Goal: Transaction & Acquisition: Purchase product/service

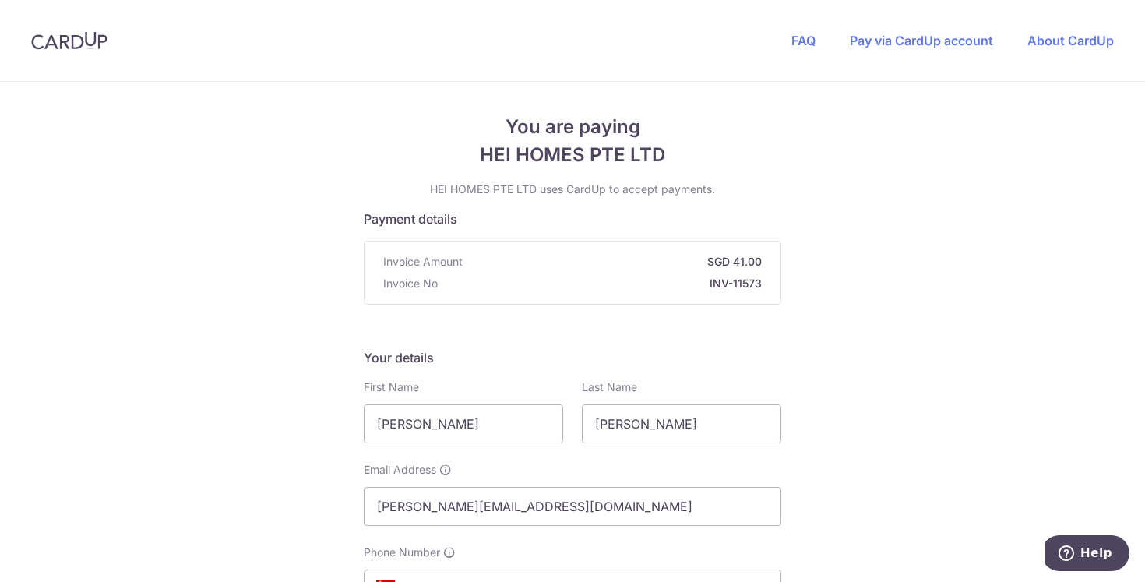
scroll to position [217, 0]
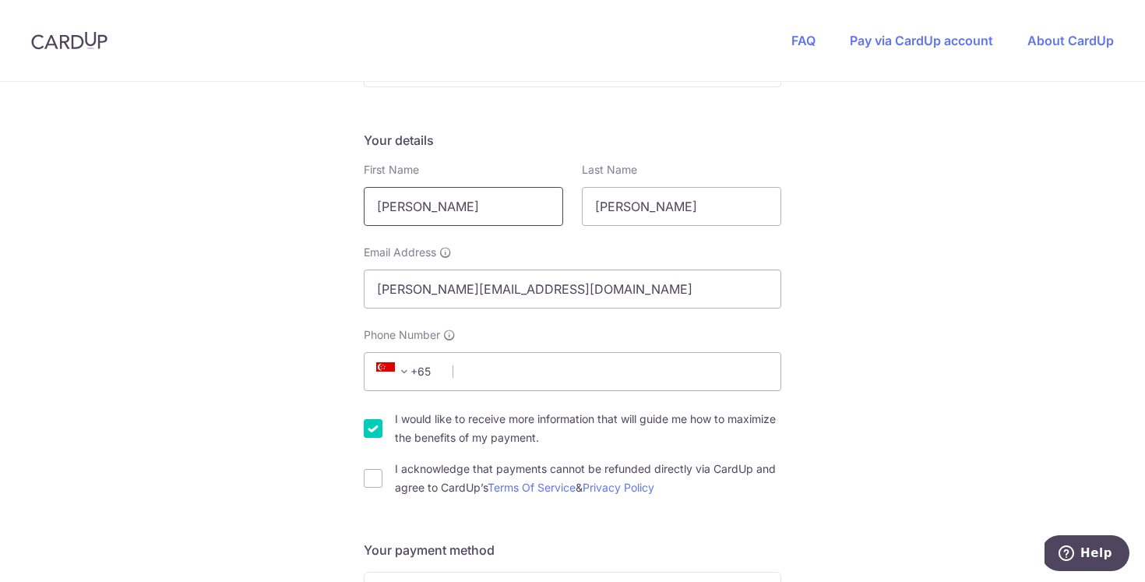
drag, startPoint x: 453, startPoint y: 202, endPoint x: 256, endPoint y: 175, distance: 198.9
type input "S"
type input "Arulmurugashanmugam"
select select "IN"
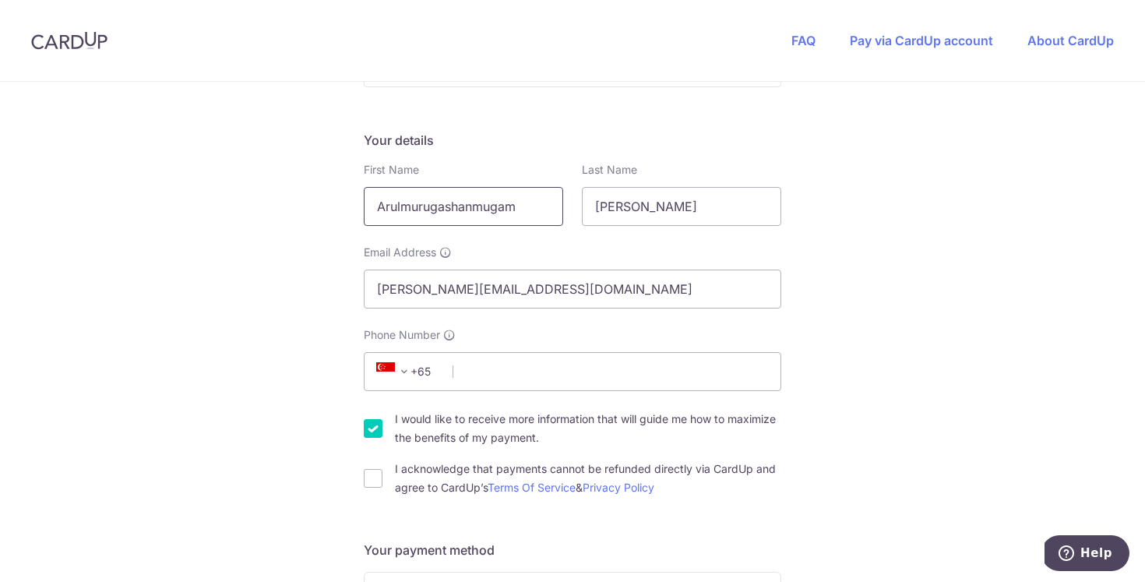
type input "560035"
type input "Grancarmen The Address, [STREET_ADDRESS]"
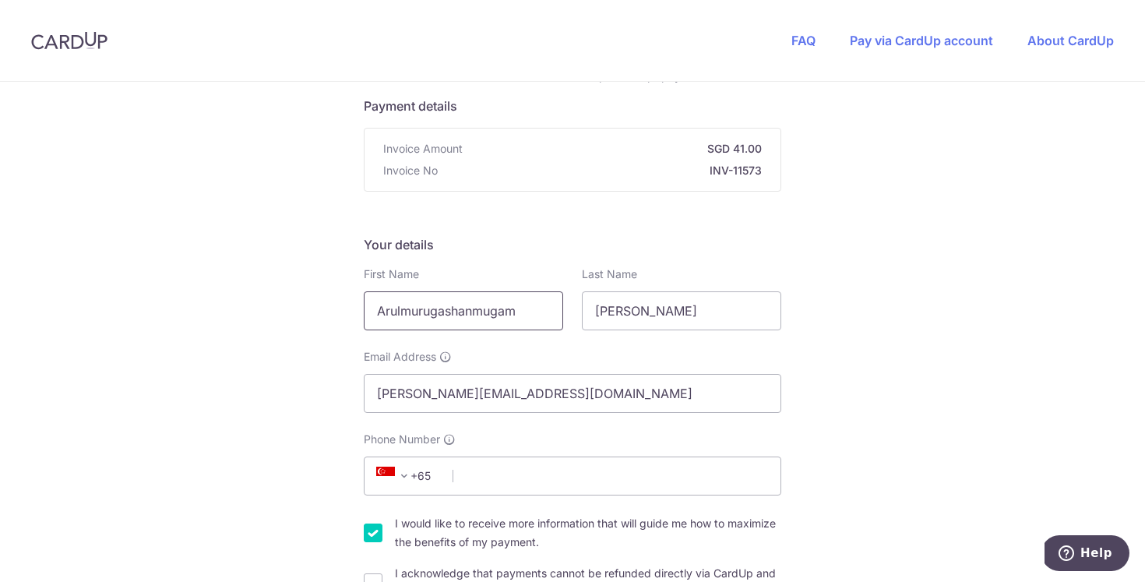
scroll to position [111, 0]
drag, startPoint x: 640, startPoint y: 310, endPoint x: 536, endPoint y: 280, distance: 108.0
click at [536, 280] on div "First Name Arulmurugashanmugam Required Last Name [PERSON_NAME]" at bounding box center [572, 300] width 436 height 64
type input "[PERSON_NAME]"
click at [474, 478] on input "Phone Number" at bounding box center [573, 477] width 418 height 39
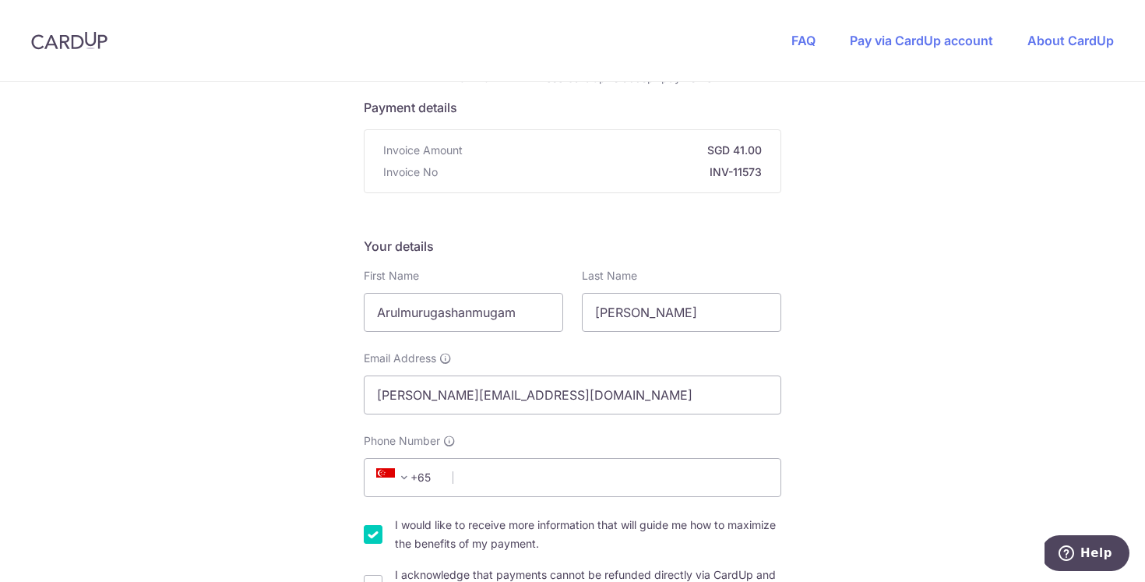
click at [403, 481] on span at bounding box center [404, 477] width 19 height 19
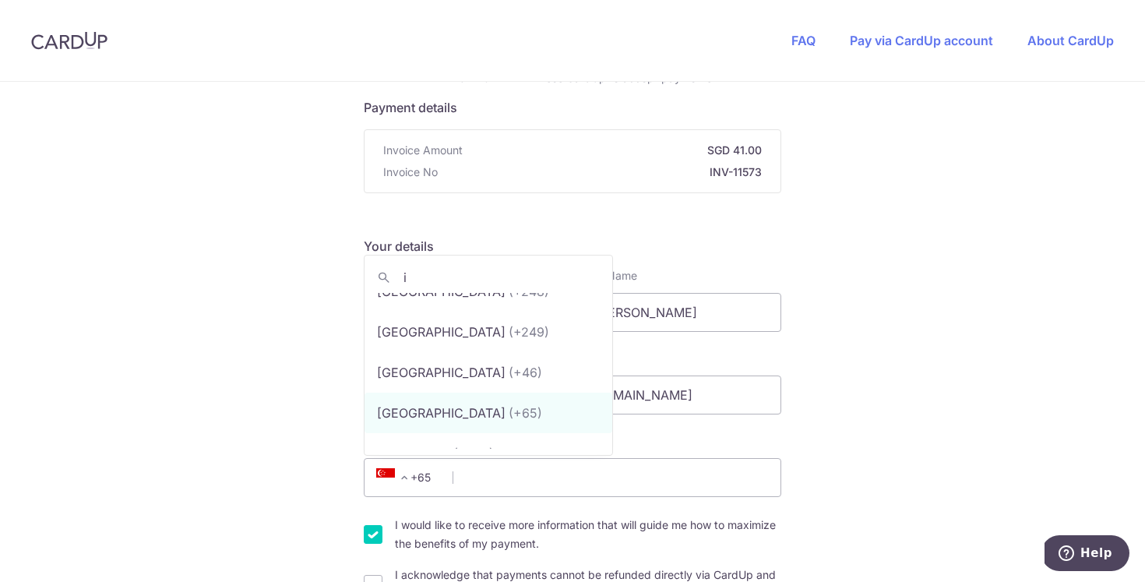
scroll to position [0, 0]
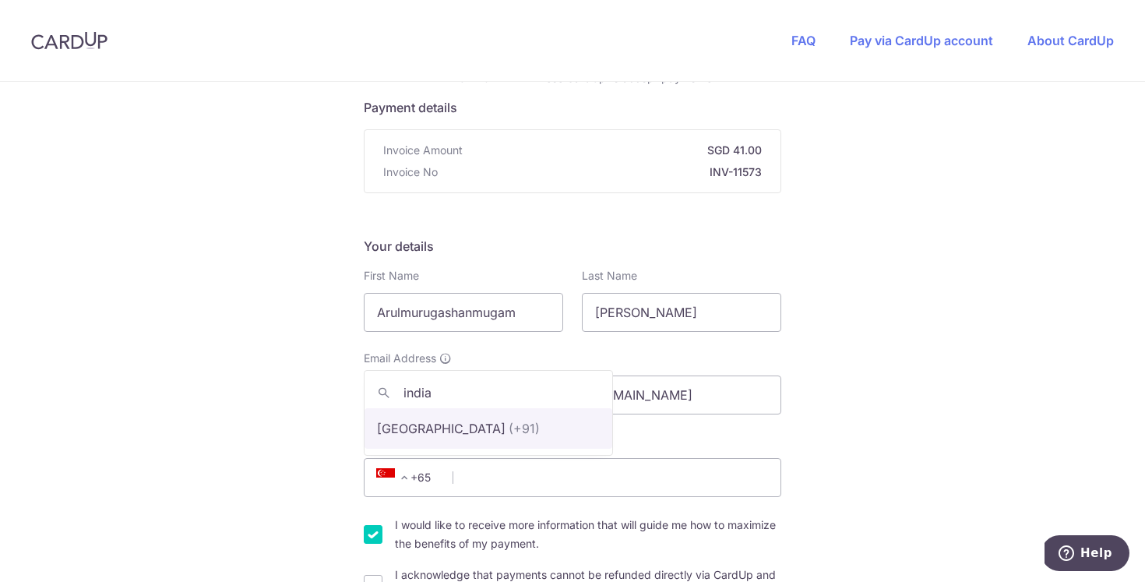
type input "[GEOGRAPHIC_DATA]"
type input "9952411734"
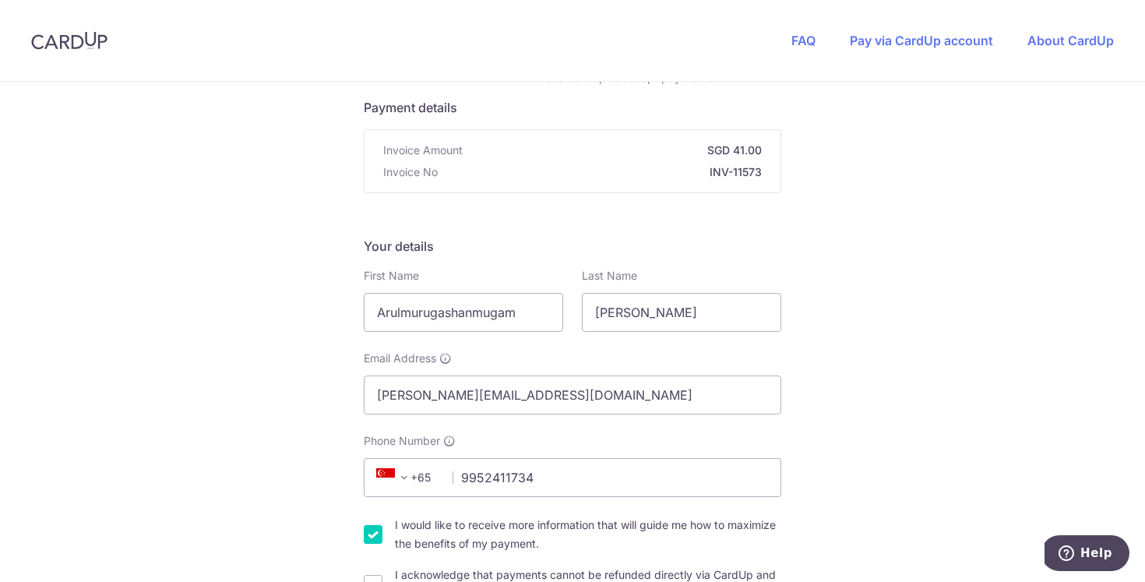
click at [409, 475] on span at bounding box center [404, 477] width 19 height 19
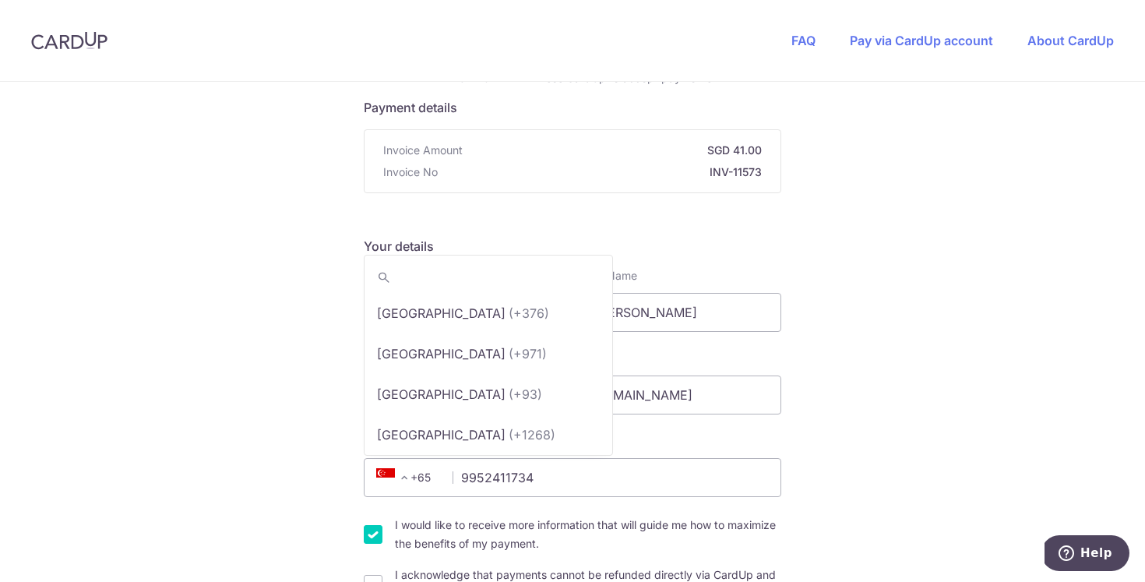
click at [409, 475] on span at bounding box center [404, 477] width 19 height 19
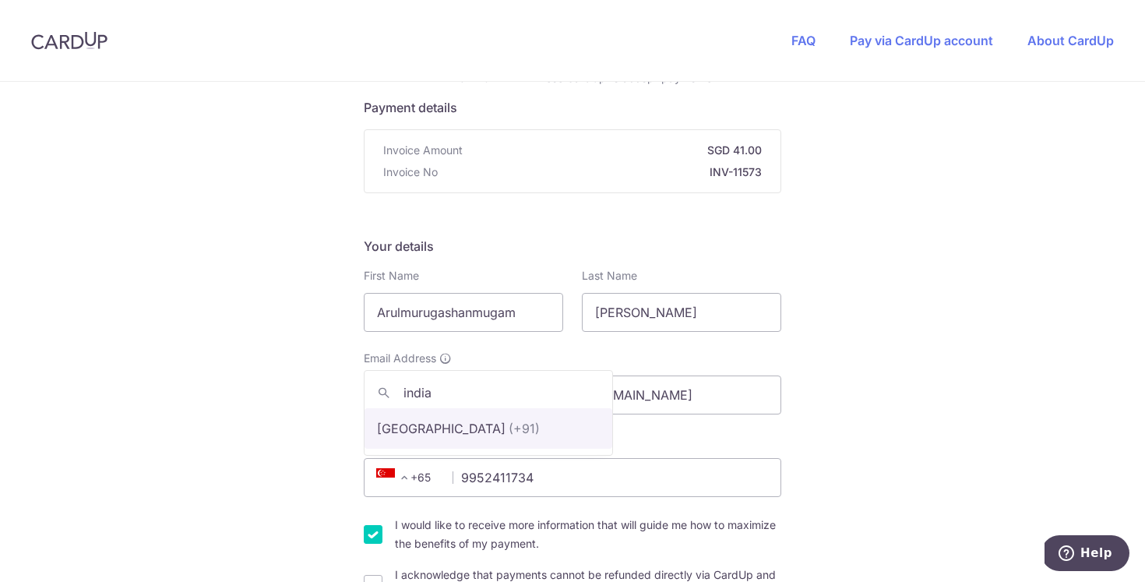
type input "india"
select select "105"
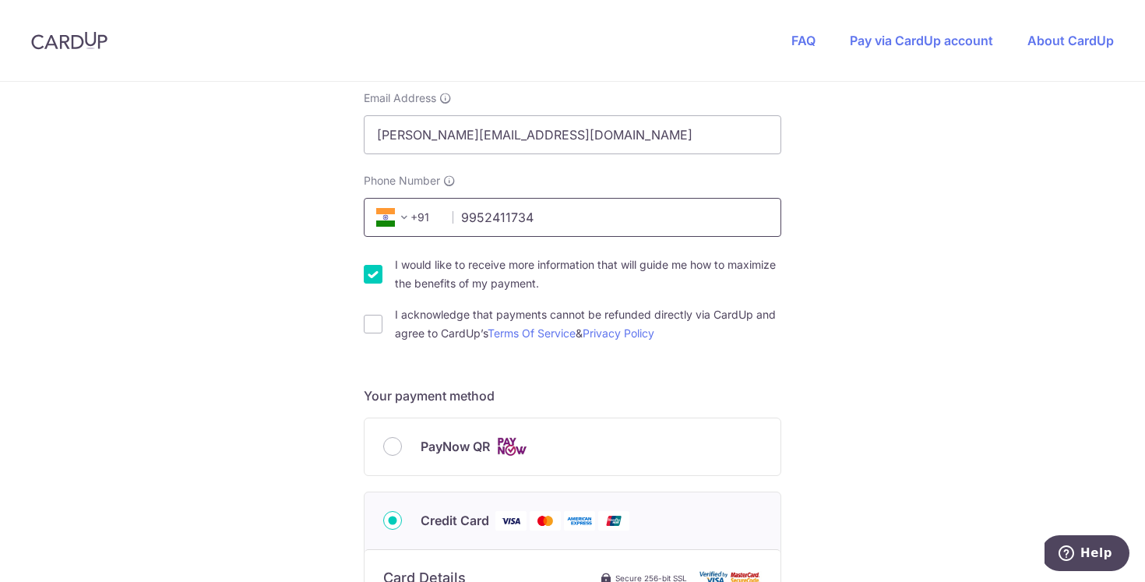
scroll to position [372, 0]
click at [365, 322] on input "I acknowledge that payments cannot be refunded directly via CardUp and agree to…" at bounding box center [373, 323] width 19 height 19
checkbox input "true"
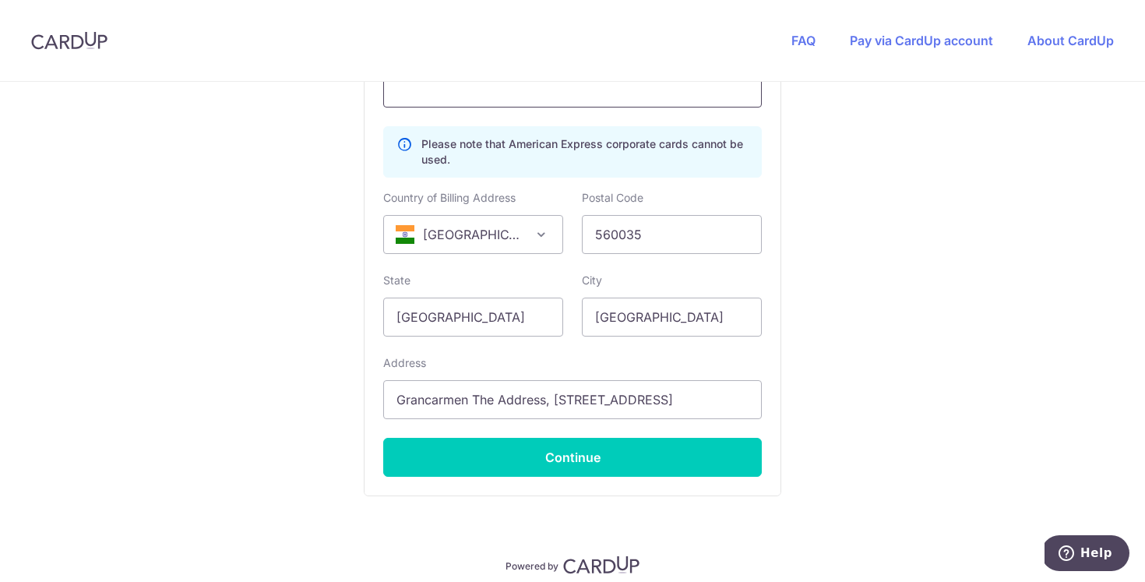
scroll to position [1071, 0]
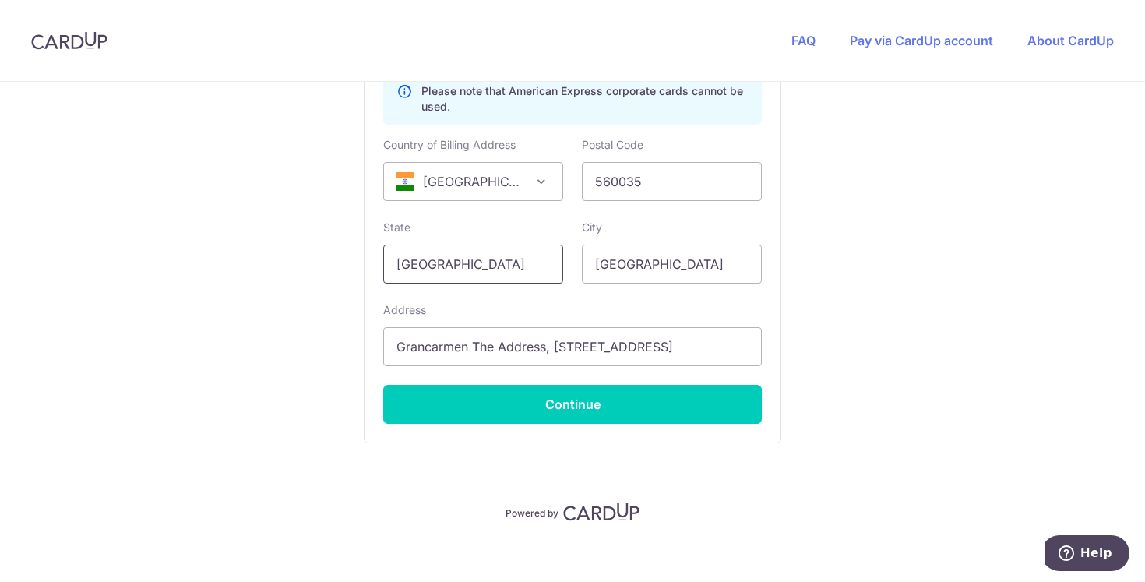
drag, startPoint x: 492, startPoint y: 274, endPoint x: 291, endPoint y: 263, distance: 200.5
type input "[GEOGRAPHIC_DATA]"
drag, startPoint x: 682, startPoint y: 259, endPoint x: 446, endPoint y: 237, distance: 237.1
click at [446, 237] on div "State [GEOGRAPHIC_DATA] City [GEOGRAPHIC_DATA]" at bounding box center [572, 252] width 397 height 64
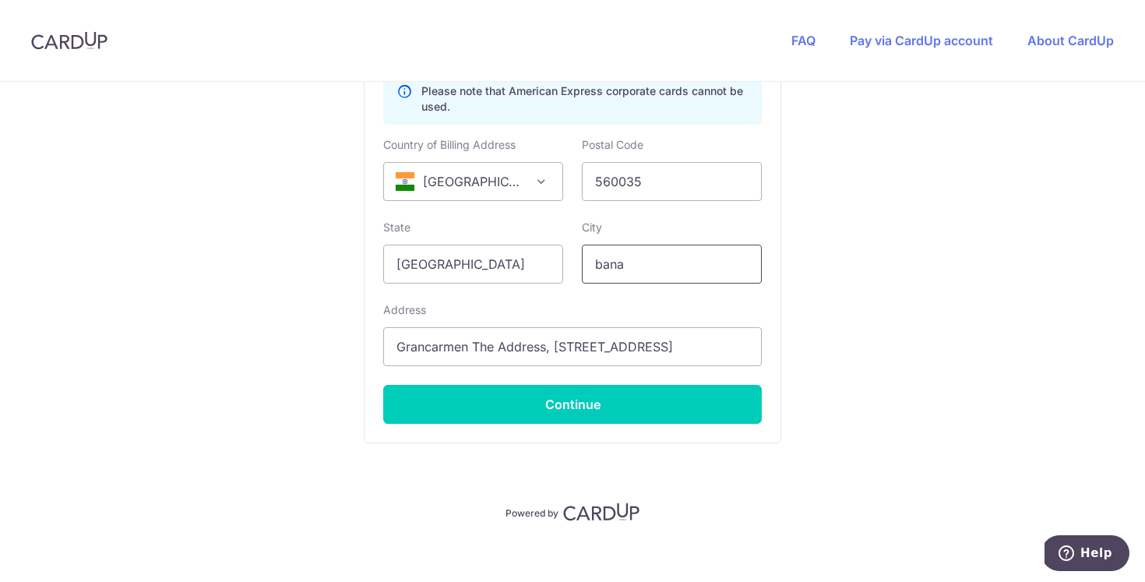
type input "[GEOGRAPHIC_DATA]"
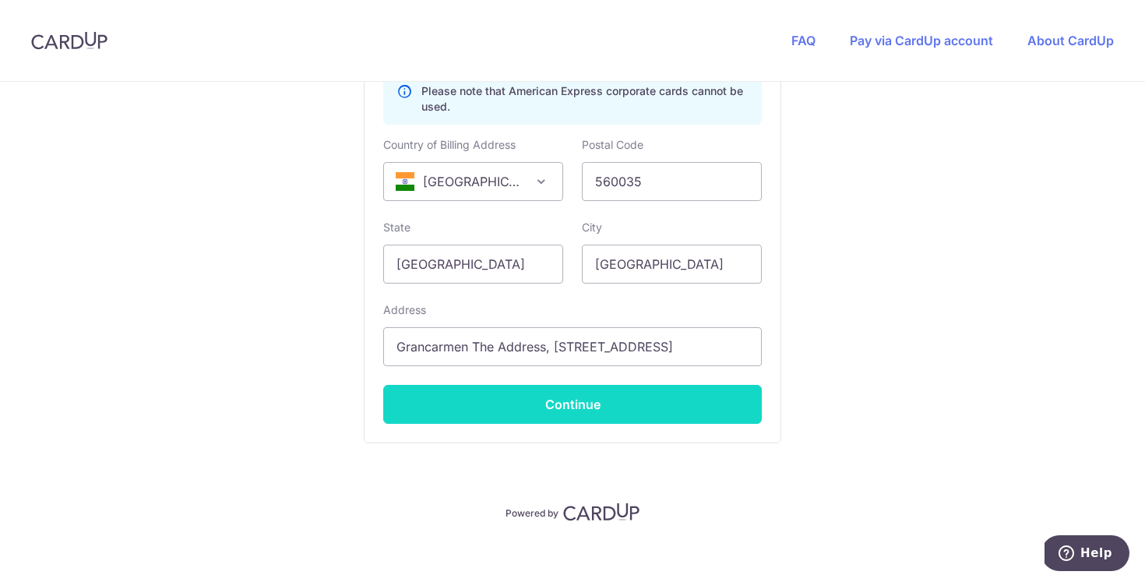
click at [569, 400] on button "Continue" at bounding box center [572, 404] width 379 height 39
type input "**** 0140"
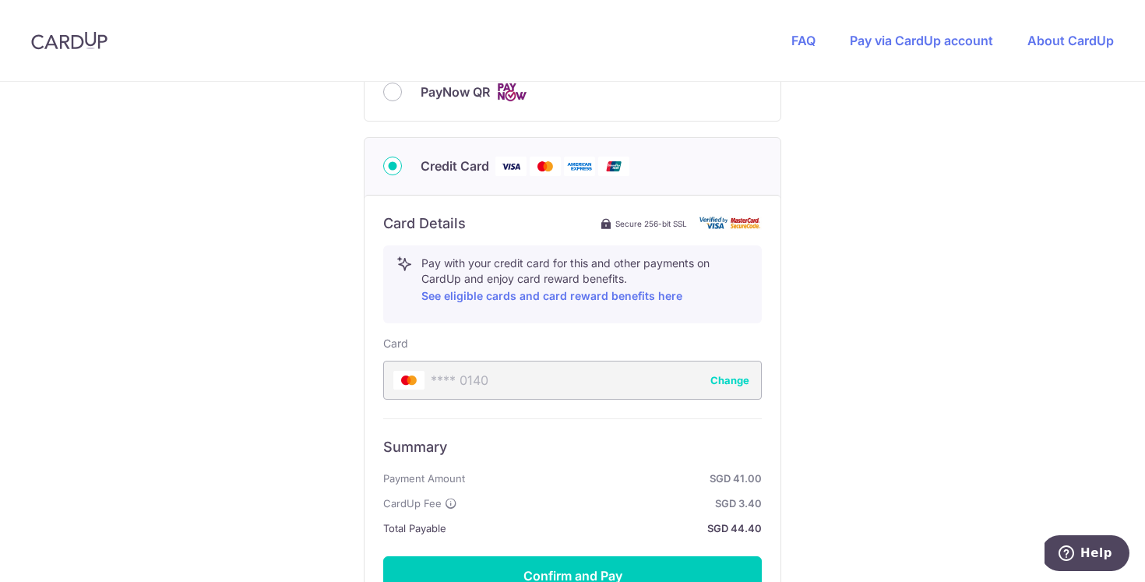
scroll to position [909, 0]
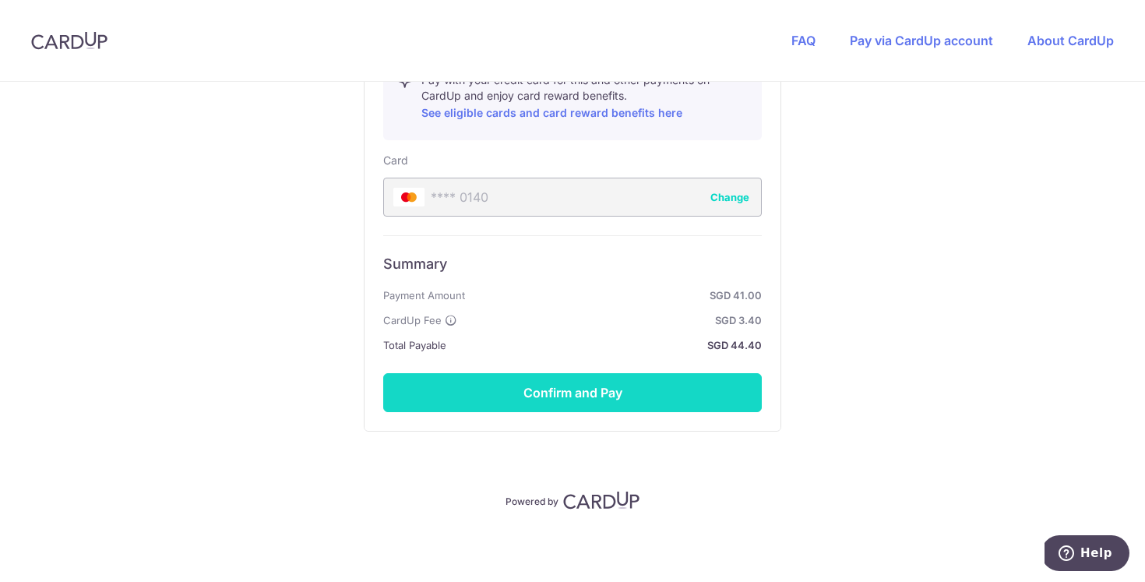
click at [586, 398] on button "Confirm and Pay" at bounding box center [572, 392] width 379 height 39
